Goal: Task Accomplishment & Management: Use online tool/utility

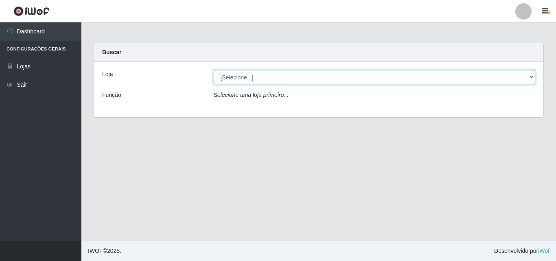
click at [250, 77] on select "[Selecione...] BomQueSó Agreste - Loja 3" at bounding box center [375, 77] width 322 height 14
select select "215"
click at [214, 70] on select "[Selecione...] BomQueSó Agreste - Loja 3" at bounding box center [375, 77] width 322 height 14
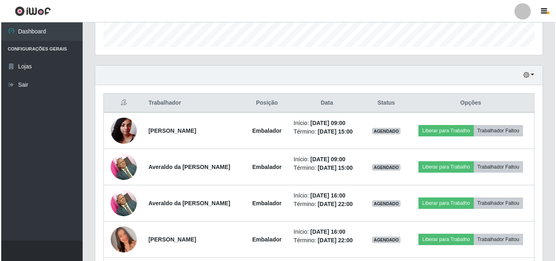
scroll to position [285, 0]
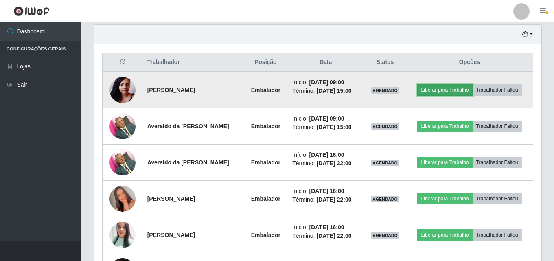
click at [458, 90] on button "Liberar para Trabalho" at bounding box center [444, 89] width 55 height 11
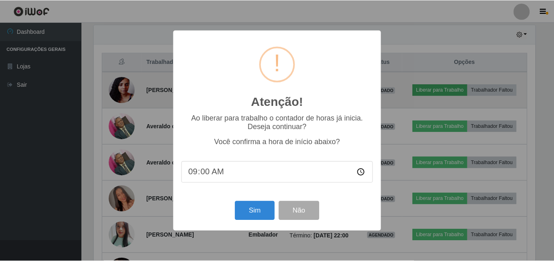
scroll to position [169, 443]
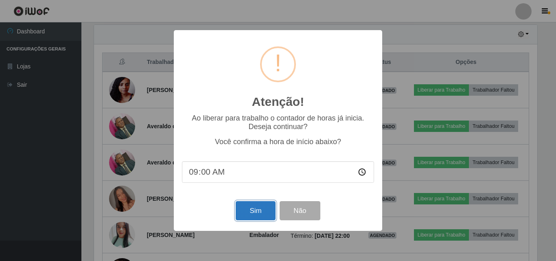
click at [268, 216] on button "Sim" at bounding box center [255, 210] width 39 height 19
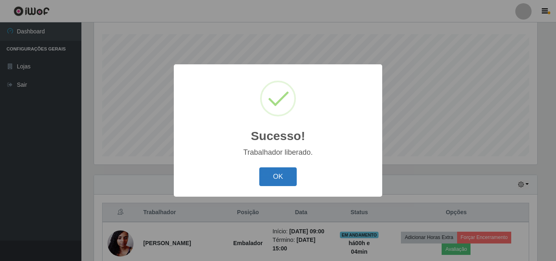
click at [272, 169] on button "OK" at bounding box center [278, 176] width 38 height 19
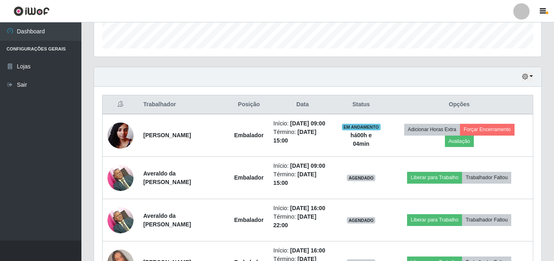
scroll to position [257, 0]
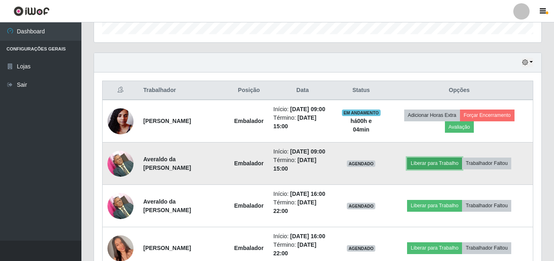
click at [452, 167] on button "Liberar para Trabalho" at bounding box center [434, 163] width 55 height 11
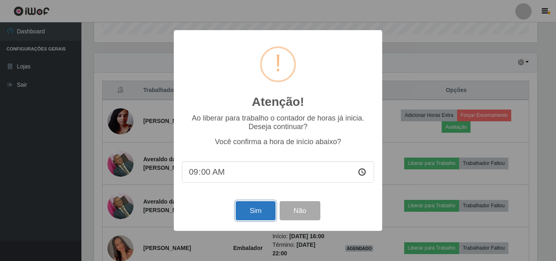
click at [263, 211] on button "Sim" at bounding box center [255, 210] width 39 height 19
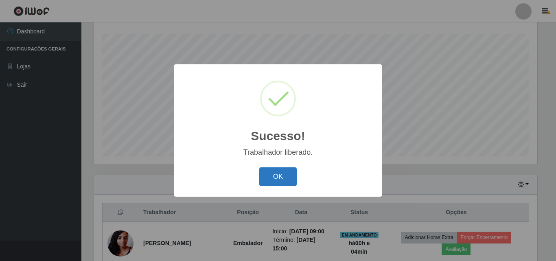
click at [267, 177] on button "OK" at bounding box center [278, 176] width 38 height 19
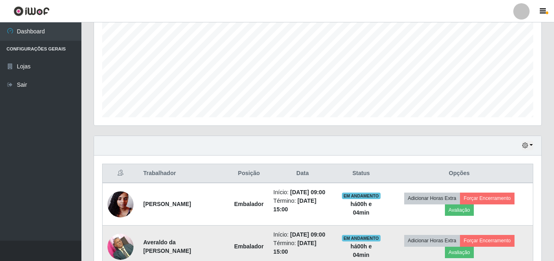
scroll to position [257, 0]
